Goal: Task Accomplishment & Management: Manage account settings

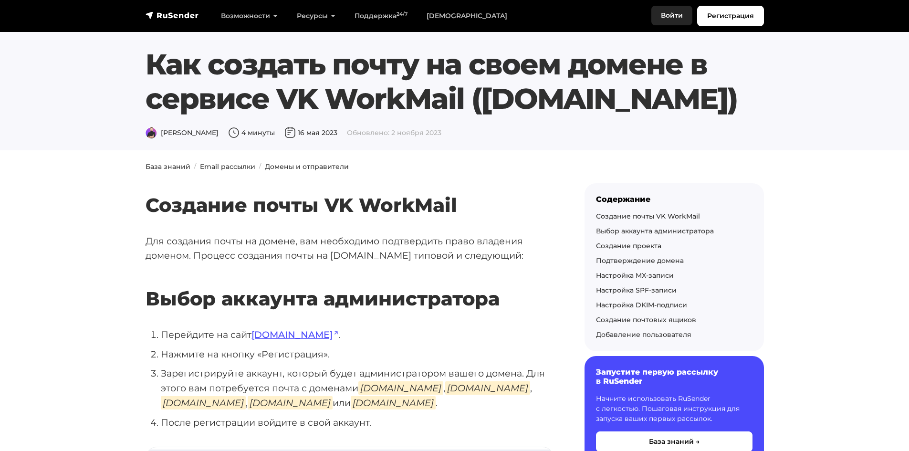
click at [670, 15] on link "Войти" at bounding box center [671, 16] width 41 height 20
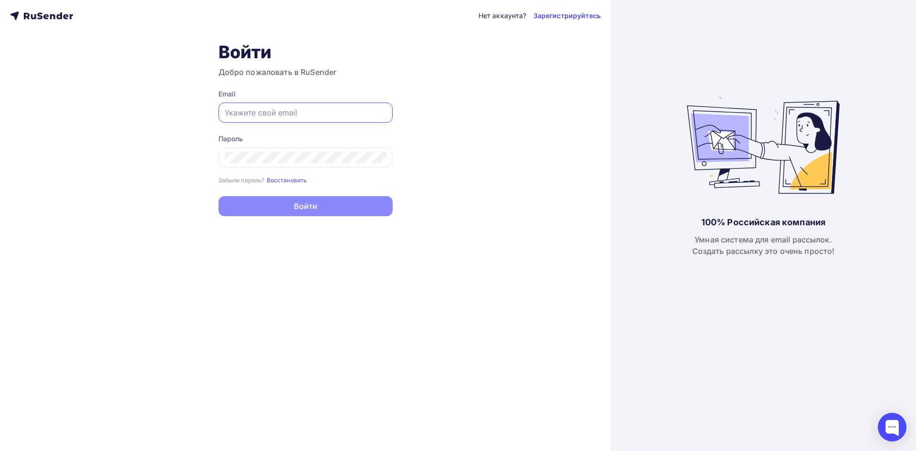
click at [232, 113] on input "text" at bounding box center [306, 112] width 162 height 11
